Goal: Task Accomplishment & Management: Manage account settings

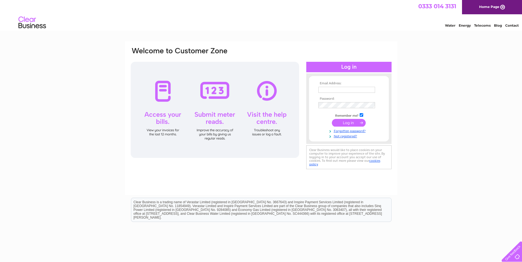
type input "[EMAIL_ADDRESS][DOMAIN_NAME]"
click at [347, 123] on input "submit" at bounding box center [349, 123] width 34 height 8
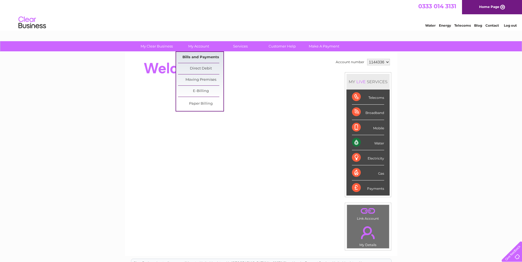
click at [199, 57] on link "Bills and Payments" at bounding box center [200, 57] width 45 height 11
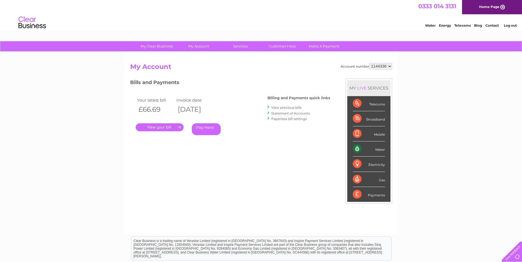
click at [170, 127] on link "." at bounding box center [160, 128] width 48 height 8
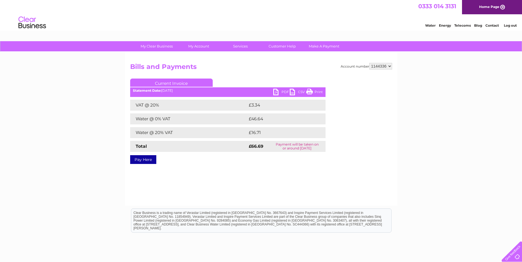
click at [275, 92] on link "PDF" at bounding box center [281, 93] width 17 height 8
